Goal: Task Accomplishment & Management: Use online tool/utility

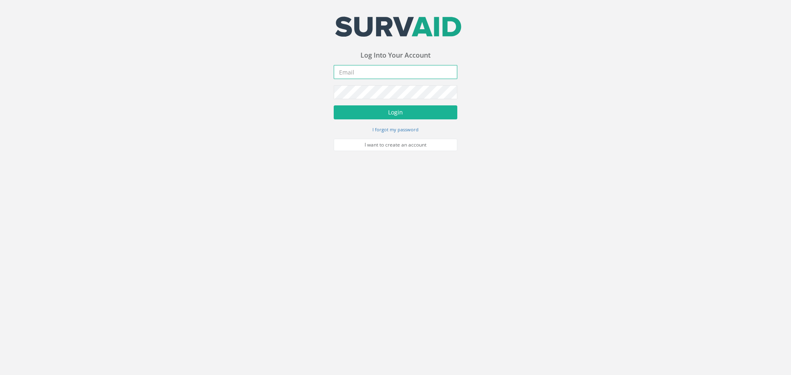
click at [412, 72] on input "email" at bounding box center [396, 72] width 124 height 14
type input "[EMAIL_ADDRESS][DOMAIN_NAME]"
click at [428, 112] on button "Login" at bounding box center [396, 112] width 124 height 14
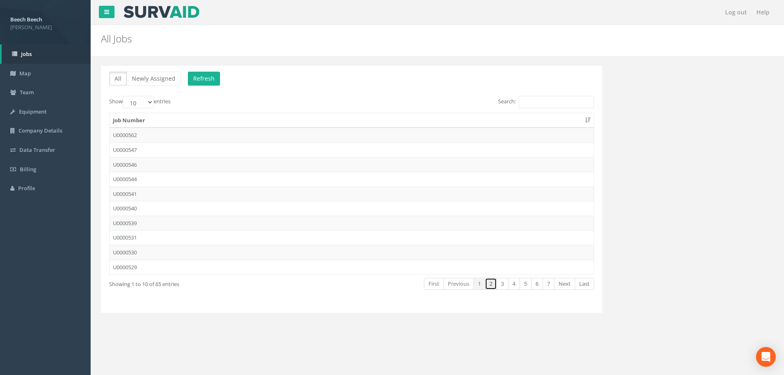
click at [491, 283] on link "2" at bounding box center [491, 284] width 12 height 12
click at [480, 286] on link "1" at bounding box center [479, 284] width 12 height 12
click at [562, 104] on input "Search:" at bounding box center [556, 102] width 75 height 12
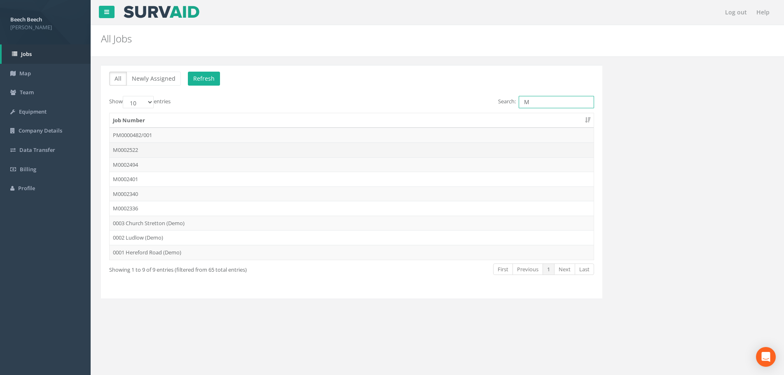
type input "M"
click at [152, 148] on td "M0002522" at bounding box center [352, 150] width 484 height 15
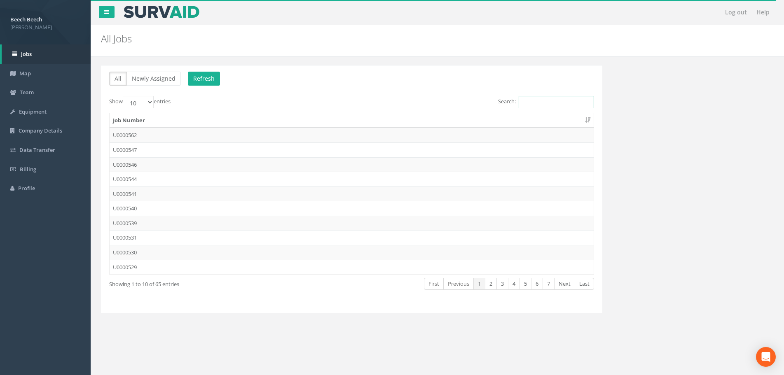
click at [540, 104] on input "Search:" at bounding box center [556, 102] width 75 height 12
type input "m"
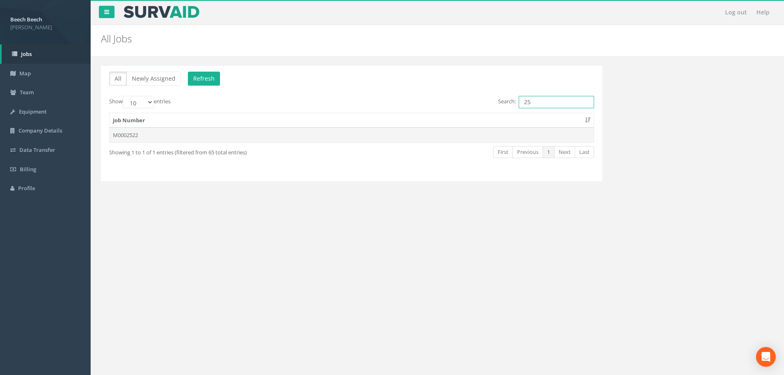
type input "25"
click at [122, 134] on td "M0002522" at bounding box center [352, 135] width 484 height 15
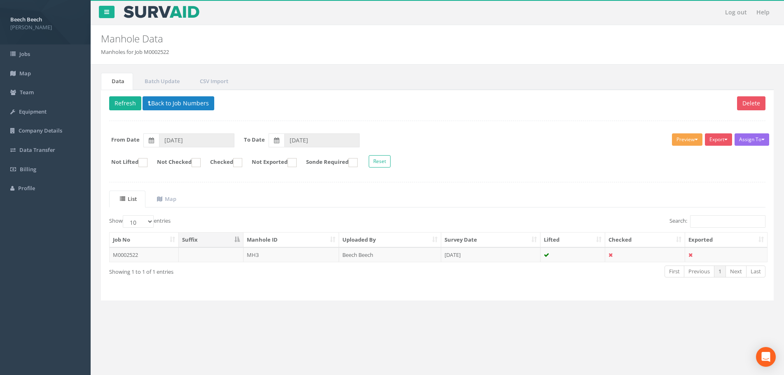
click at [695, 139] on span "button" at bounding box center [696, 140] width 3 height 2
click at [667, 155] on link "LFP Manhole" at bounding box center [672, 156] width 63 height 13
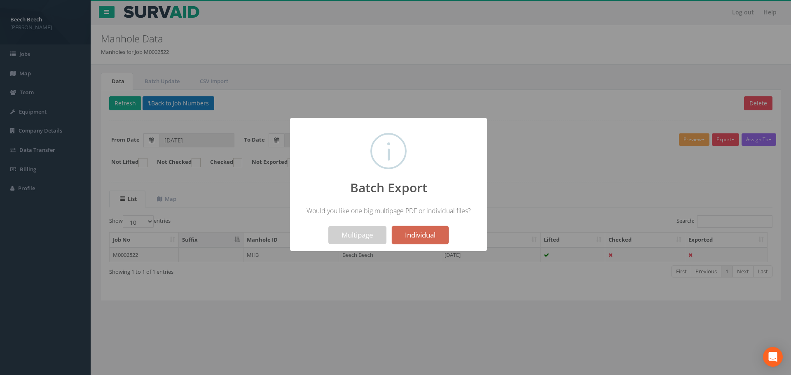
click at [416, 235] on button "Individual" at bounding box center [420, 235] width 57 height 18
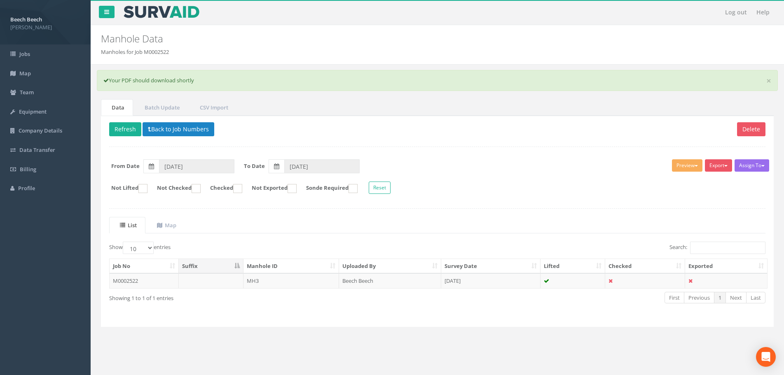
click at [605, 148] on div "Delete Refresh Back to Job Numbers Assign To No Companies Added Export LFP Manh…" at bounding box center [437, 221] width 673 height 211
click at [696, 163] on button "Preview" at bounding box center [687, 165] width 30 height 12
click at [674, 182] on link "LFP Manhole" at bounding box center [672, 182] width 63 height 13
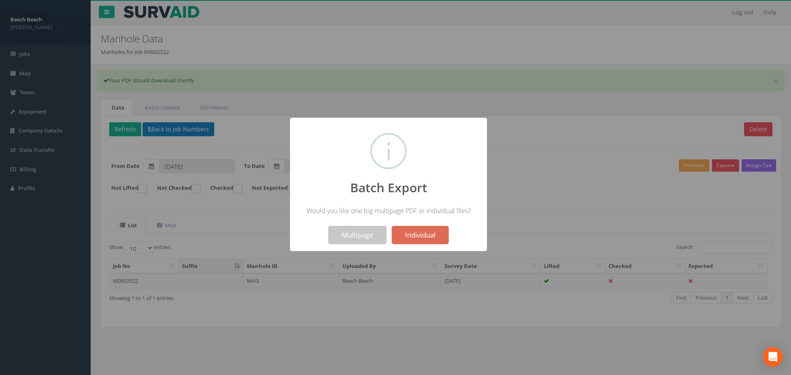
click at [354, 239] on button "Multipage" at bounding box center [357, 235] width 58 height 18
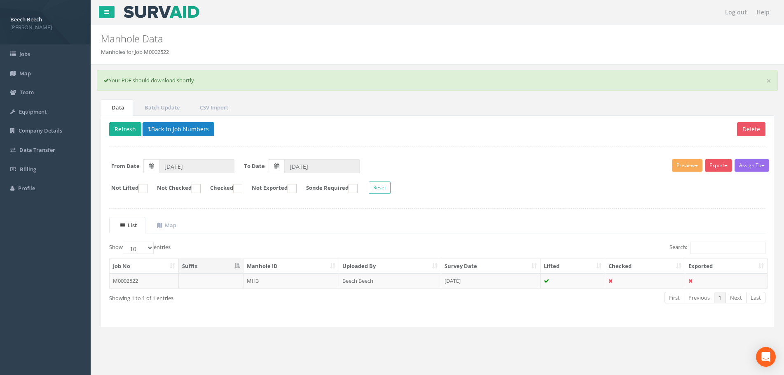
click at [535, 183] on form "Not Lifted Not Checked Checked Not Exported Sonde Required Reset" at bounding box center [437, 189] width 669 height 14
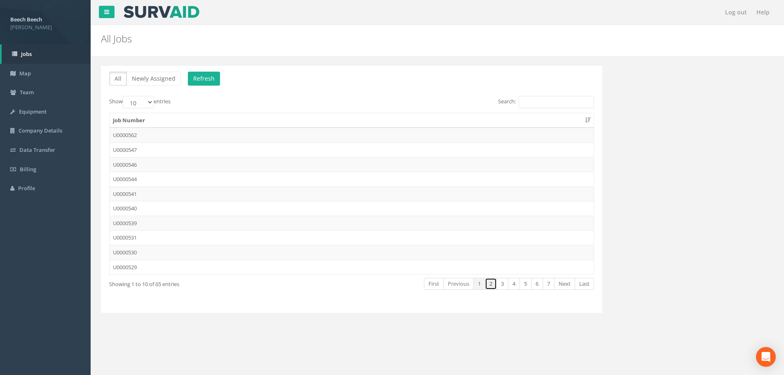
click at [493, 283] on link "2" at bounding box center [491, 284] width 12 height 12
click at [480, 282] on link "1" at bounding box center [479, 284] width 12 height 12
click at [506, 286] on link "3" at bounding box center [503, 284] width 12 height 12
click at [516, 286] on link "4" at bounding box center [514, 284] width 12 height 12
click at [527, 285] on link "5" at bounding box center [526, 284] width 12 height 12
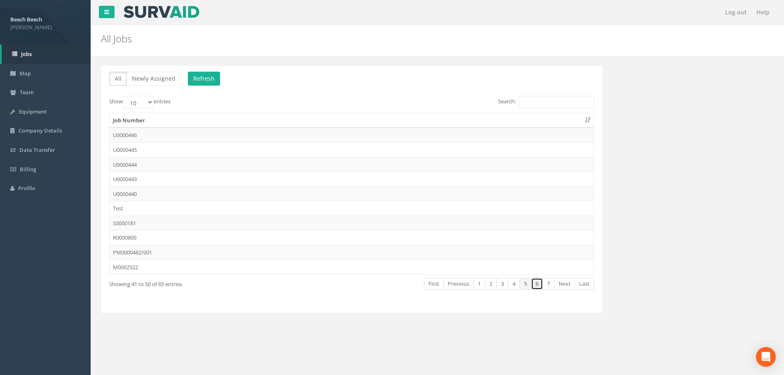
click at [539, 286] on link "6" at bounding box center [537, 284] width 12 height 12
click at [549, 284] on link "7" at bounding box center [549, 284] width 12 height 12
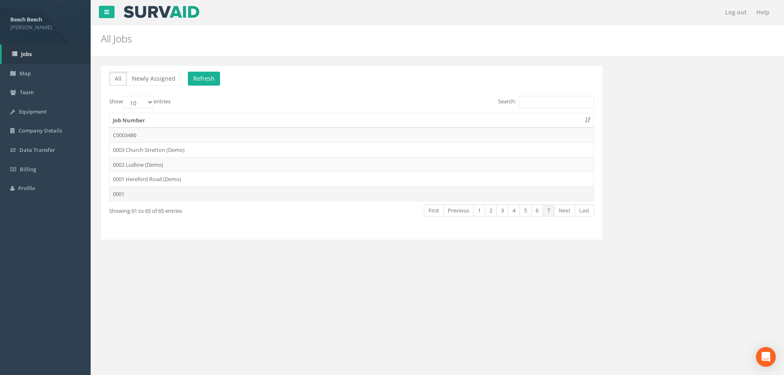
click at [115, 193] on td "0001" at bounding box center [352, 194] width 484 height 15
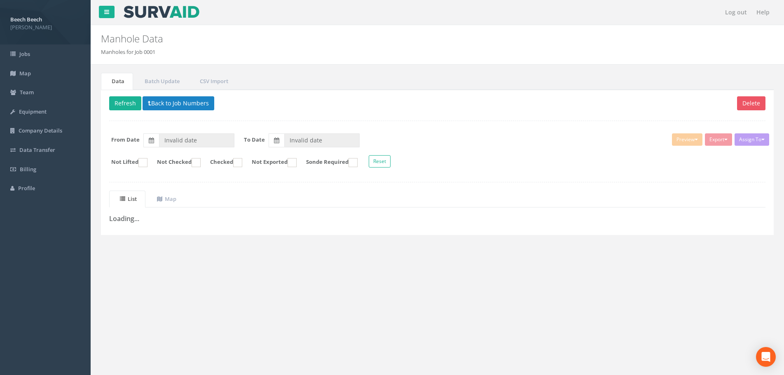
type input "31/05/2025"
type input "01/06/2025"
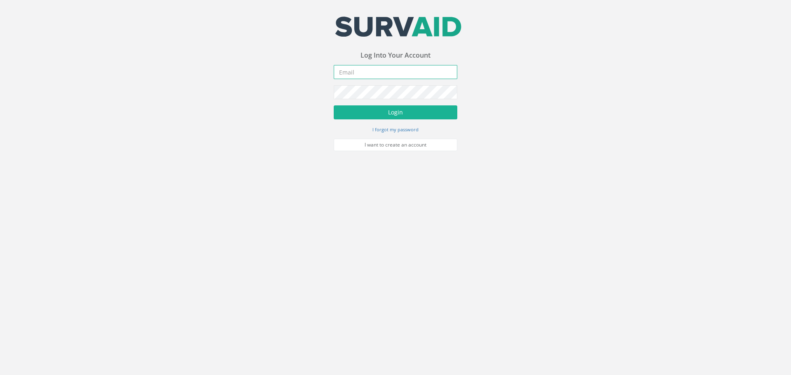
click at [406, 75] on input "email" at bounding box center [396, 72] width 124 height 14
type input "[EMAIL_ADDRESS][DOMAIN_NAME]"
click at [394, 112] on button "Login" at bounding box center [396, 112] width 124 height 14
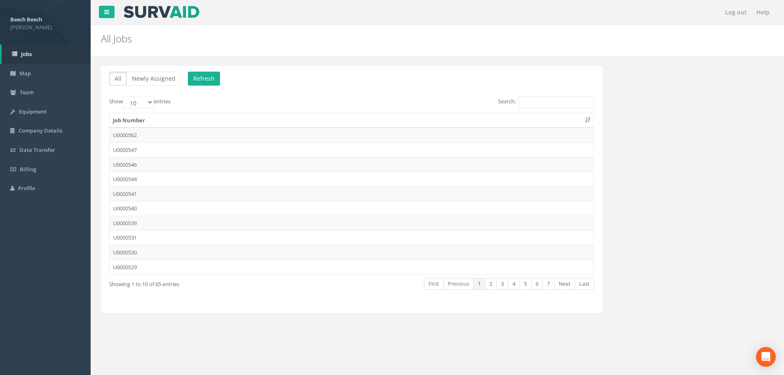
click at [306, 79] on p "All Newly Assigned Refresh" at bounding box center [351, 80] width 485 height 16
click at [152, 78] on button "Newly Assigned" at bounding box center [153, 79] width 54 height 14
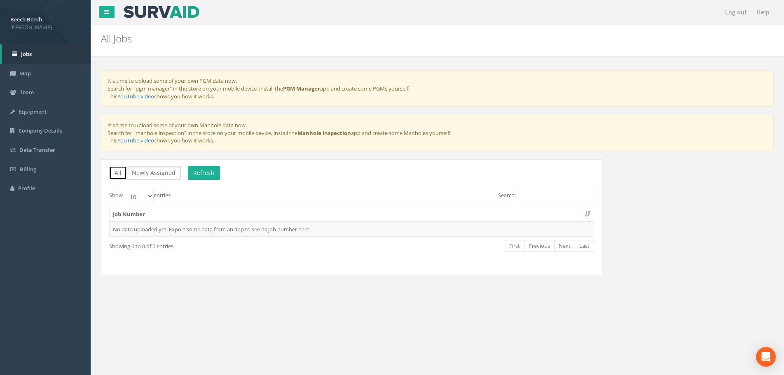
click at [117, 172] on button "All" at bounding box center [118, 173] width 18 height 14
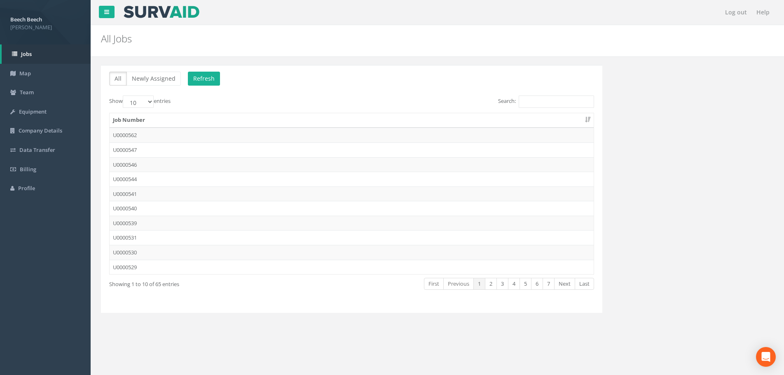
click at [248, 92] on div "All Newly Assigned Refresh Show 10 25 50 100 entries Search: Job Number U000056…" at bounding box center [351, 189] width 501 height 248
click at [203, 77] on button "Refresh" at bounding box center [204, 79] width 32 height 14
click at [140, 102] on select "10 25 50 100" at bounding box center [138, 102] width 31 height 12
select select "100"
click at [124, 96] on select "10 25 50 100" at bounding box center [138, 102] width 31 height 12
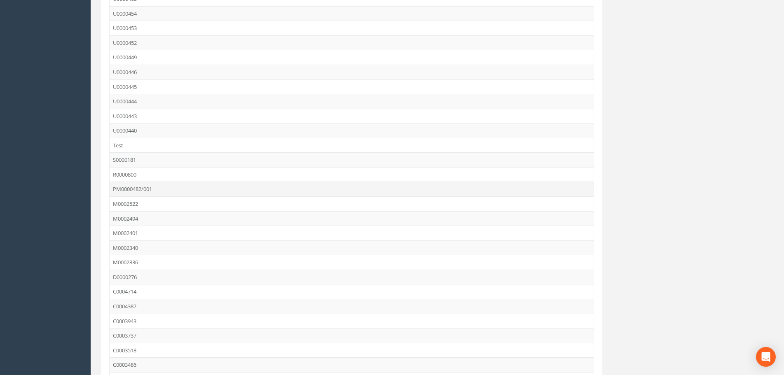
scroll to position [647, 0]
click at [127, 146] on td "Test" at bounding box center [352, 148] width 484 height 15
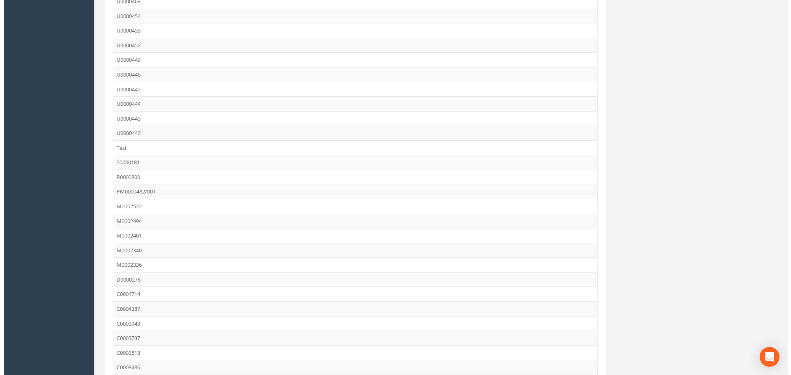
scroll to position [0, 0]
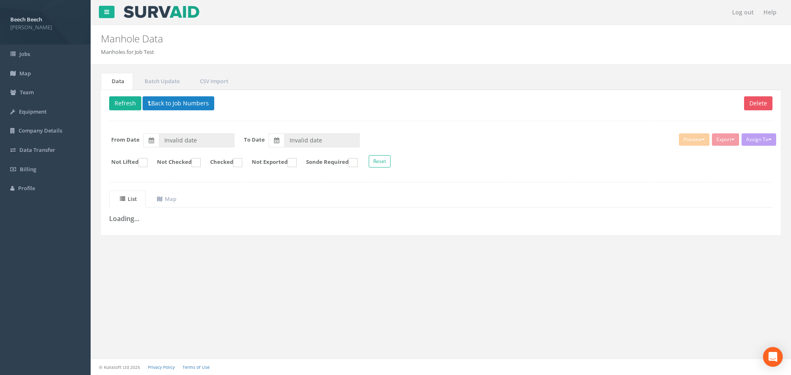
type input "[DATE]"
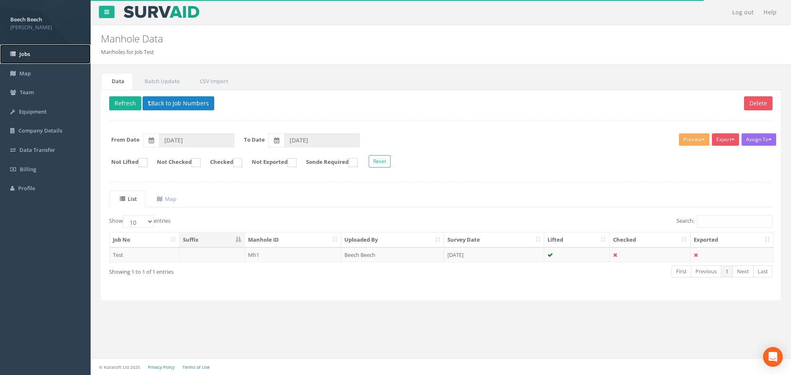
click at [48, 60] on link "Jobs" at bounding box center [45, 53] width 91 height 19
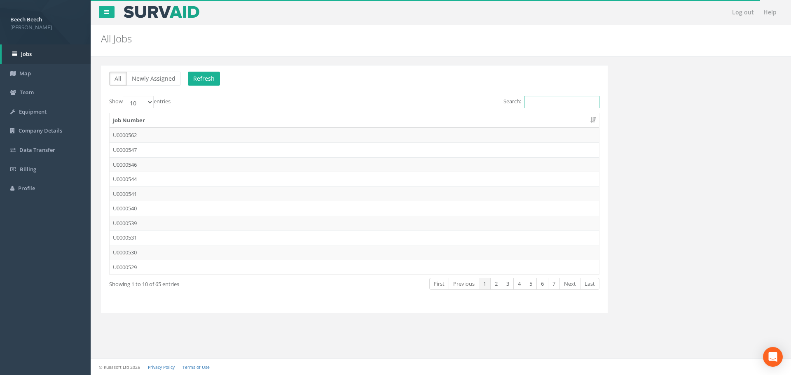
click at [565, 97] on input "Search:" at bounding box center [561, 102] width 75 height 12
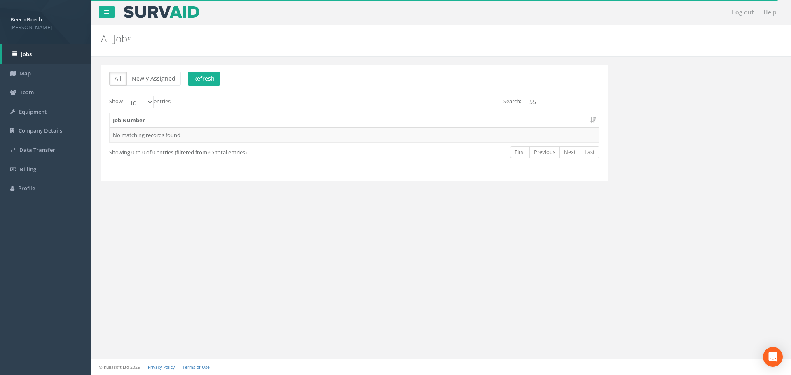
type input "5"
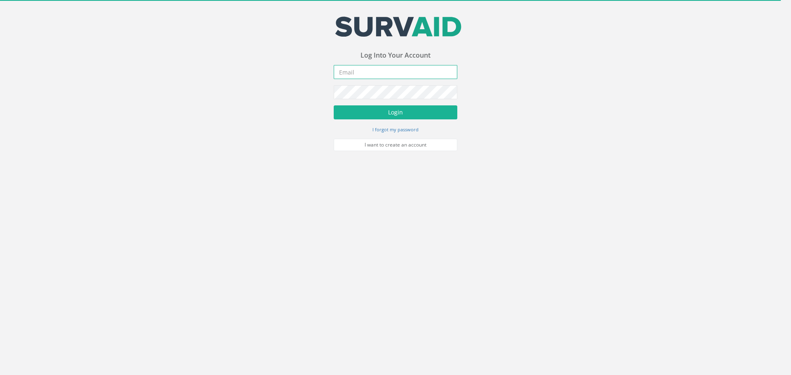
click at [417, 77] on input "email" at bounding box center [396, 72] width 124 height 14
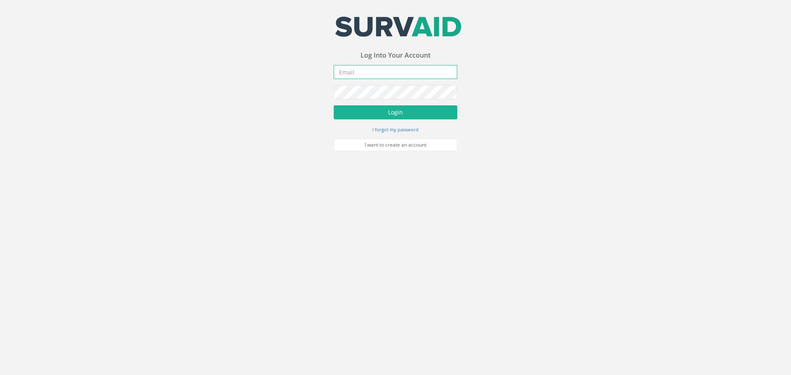
type input "[EMAIL_ADDRESS][DOMAIN_NAME]"
click at [441, 108] on button "Login" at bounding box center [396, 112] width 124 height 14
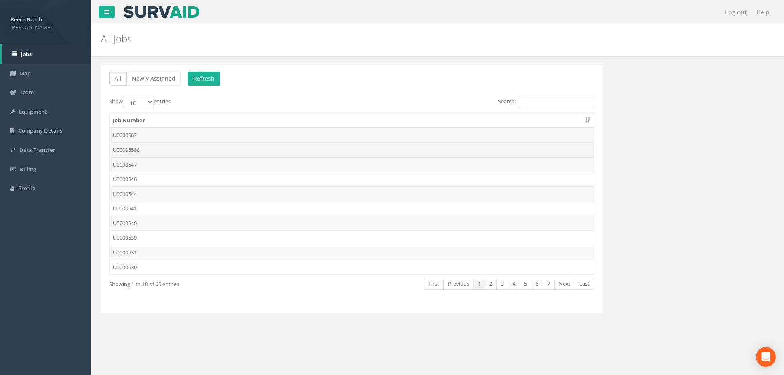
click at [155, 150] on td "U00005588" at bounding box center [352, 150] width 484 height 15
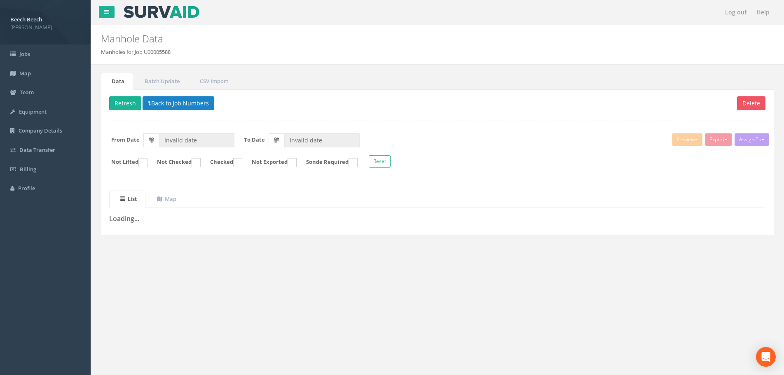
type input "21/08/2025"
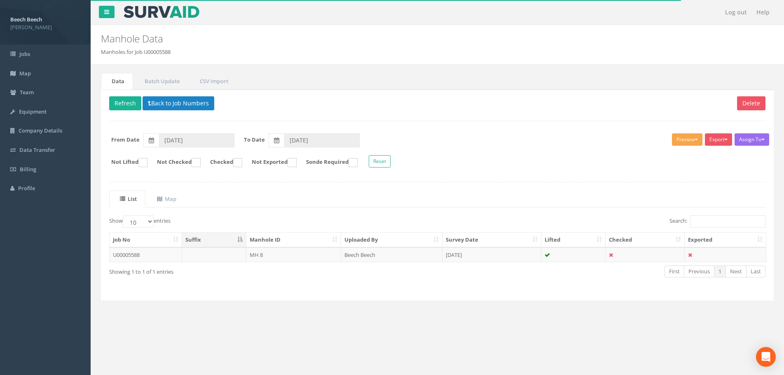
click at [691, 139] on button "Preview" at bounding box center [687, 139] width 30 height 12
click at [675, 157] on link "LFP Manhole" at bounding box center [672, 156] width 63 height 13
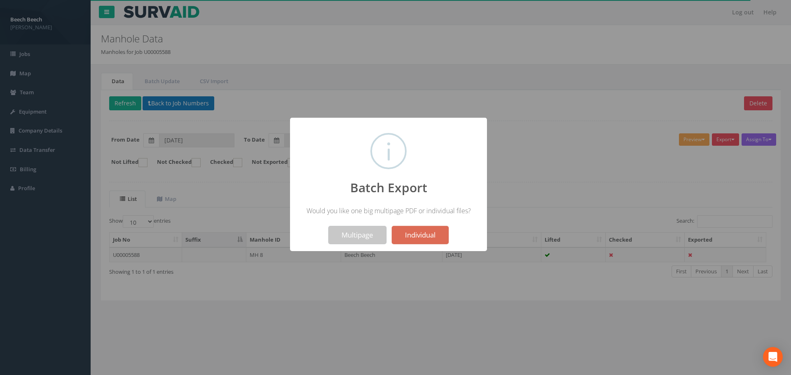
click at [367, 237] on button "Multipage" at bounding box center [357, 235] width 58 height 18
